Goal: Information Seeking & Learning: Learn about a topic

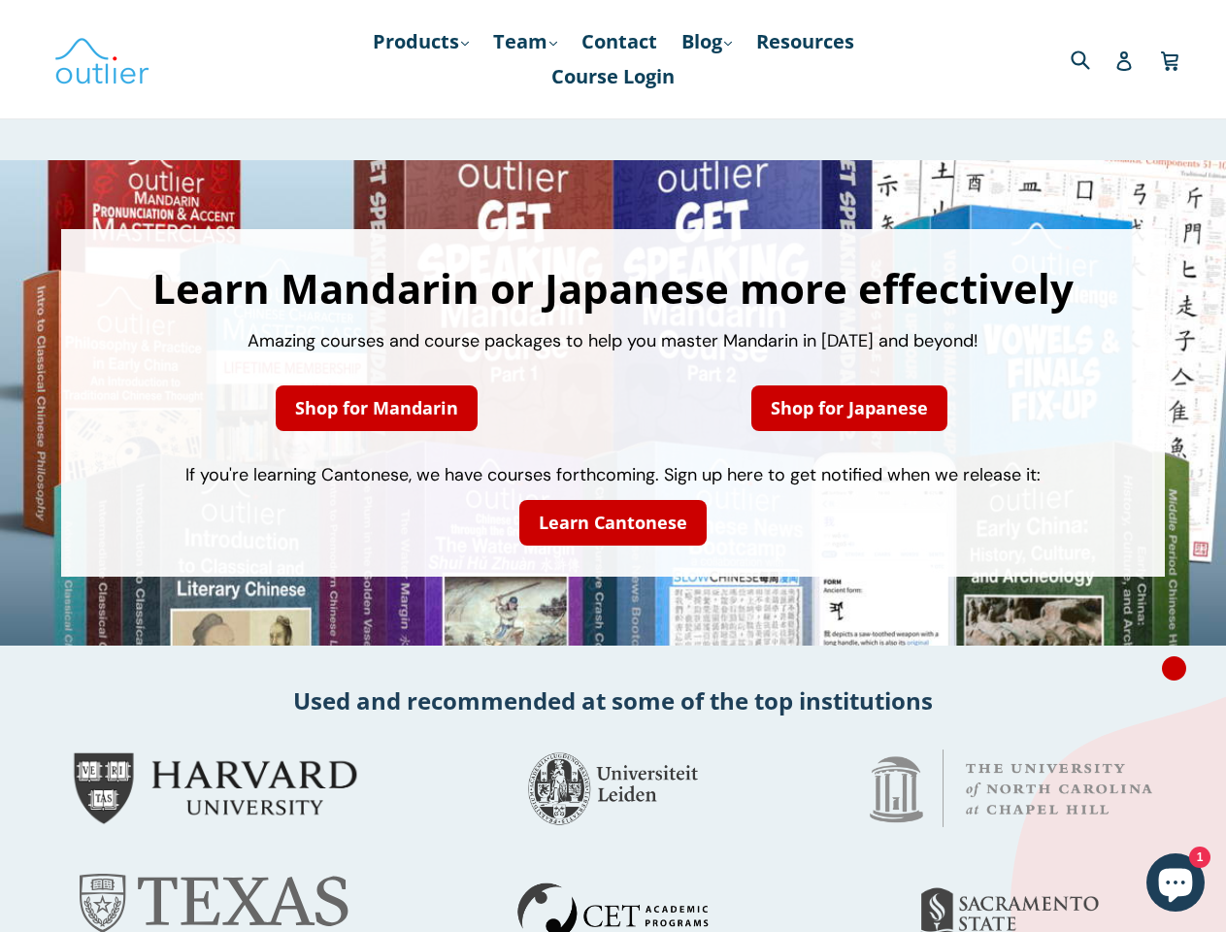
click at [613, 466] on span "If you're learning Cantonese, we have courses forthcoming. Sign up here to get …" at bounding box center [612, 474] width 855 height 23
click at [416, 42] on link "Products .cls-1{fill:#231f20} expand" at bounding box center [421, 41] width 116 height 35
click at [613, 466] on span "If you're learning Cantonese, we have courses forthcoming. Sign up here to get …" at bounding box center [612, 474] width 855 height 23
click at [416, 42] on link "Products .cls-1{fill:#231f20} expand" at bounding box center [421, 41] width 116 height 35
